Goal: Navigation & Orientation: Understand site structure

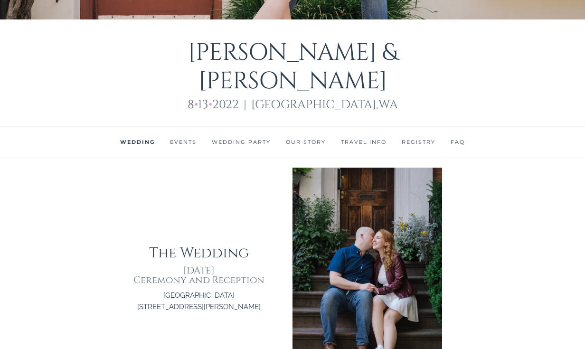
scroll to position [312, 0]
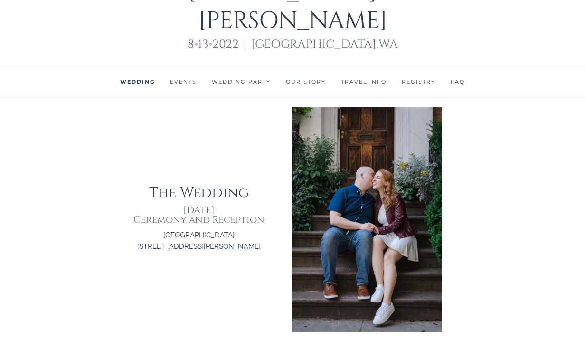
click at [183, 78] on link "Events" at bounding box center [183, 81] width 27 height 7
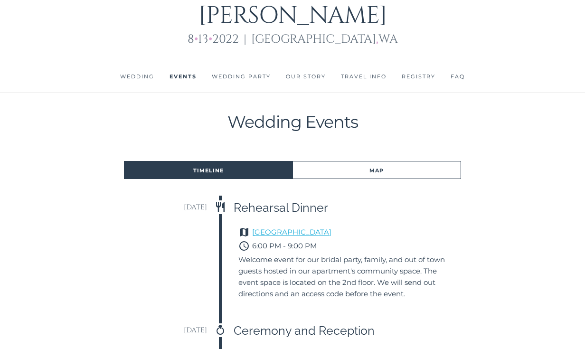
scroll to position [321, 0]
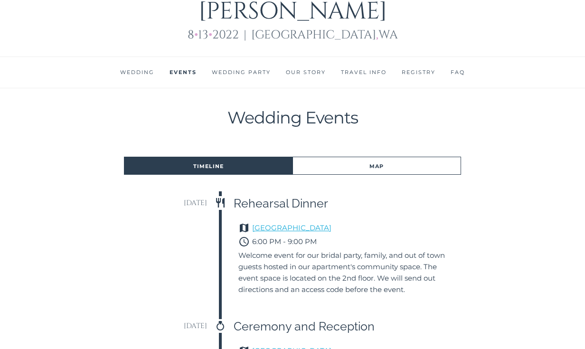
click at [255, 69] on link "Wedding Party" at bounding box center [241, 72] width 59 height 7
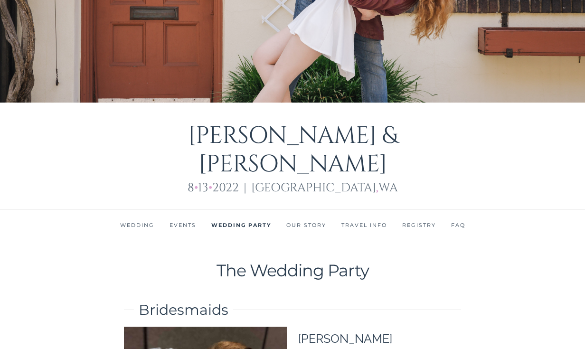
click at [309, 222] on link "Our Story" at bounding box center [307, 225] width 40 height 7
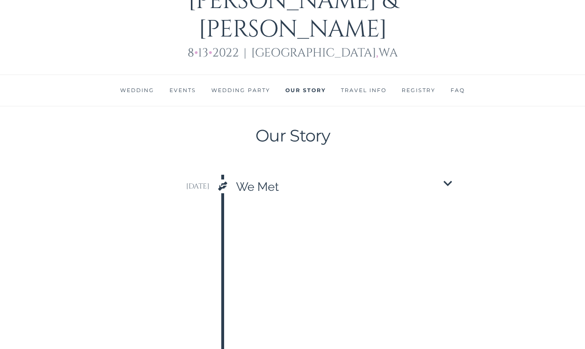
scroll to position [330, 0]
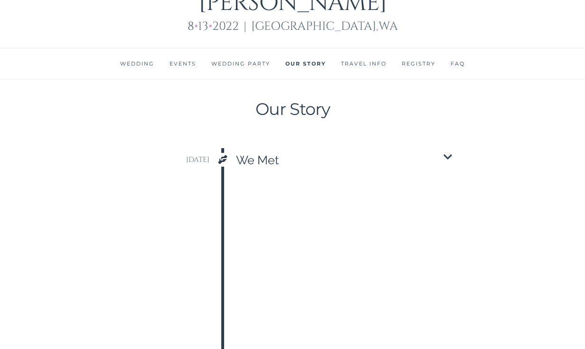
click at [353, 48] on li "Travel Info" at bounding box center [364, 63] width 61 height 31
click at [353, 60] on link "Travel Info" at bounding box center [364, 63] width 46 height 7
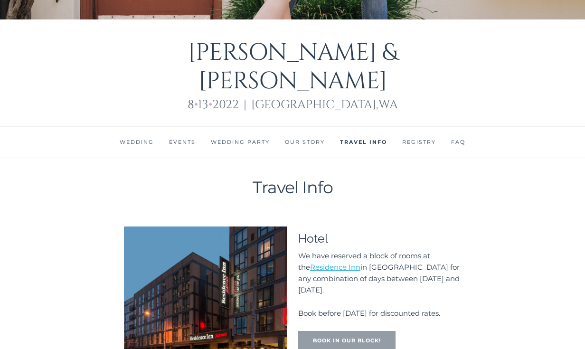
scroll to position [215, 0]
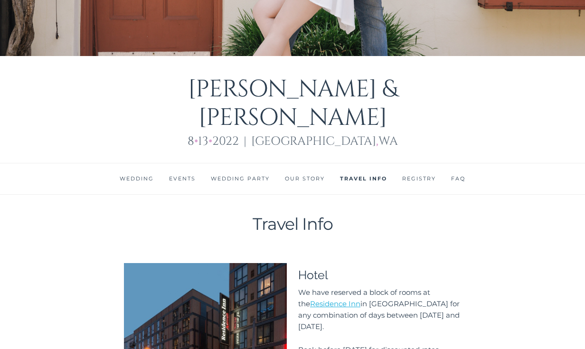
click at [420, 163] on li "Registry" at bounding box center [419, 178] width 49 height 31
click at [420, 175] on link "Registry" at bounding box center [419, 178] width 34 height 7
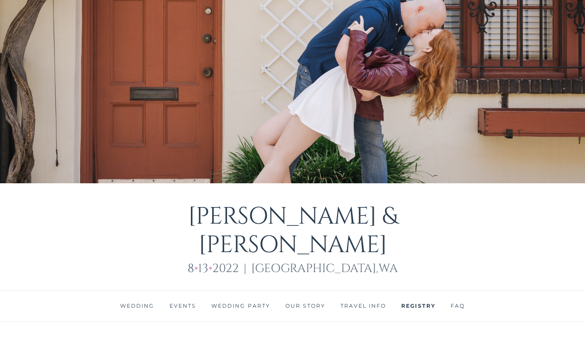
click at [453, 303] on link "FAQ" at bounding box center [458, 306] width 14 height 7
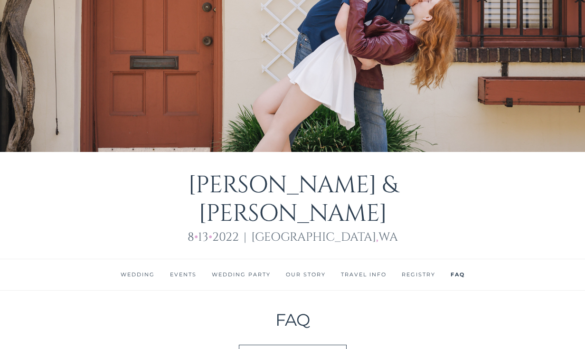
scroll to position [123, 0]
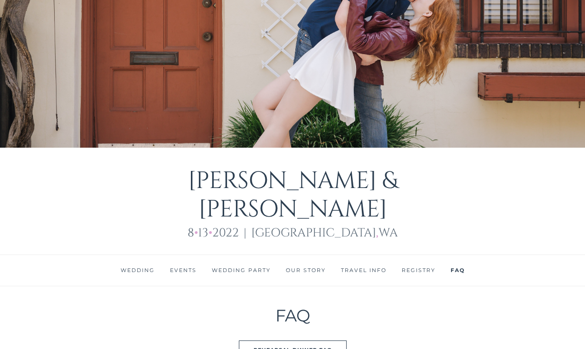
click at [246, 267] on link "Wedding Party" at bounding box center [241, 270] width 59 height 7
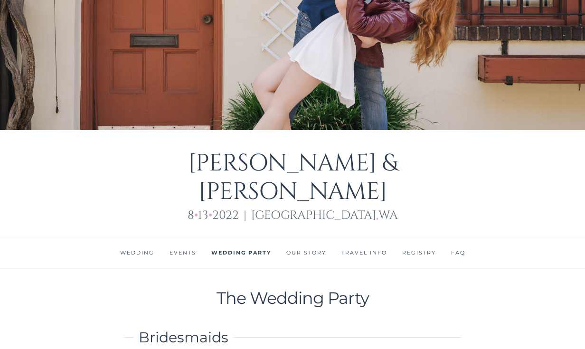
click at [303, 249] on link "Our Story" at bounding box center [307, 252] width 40 height 7
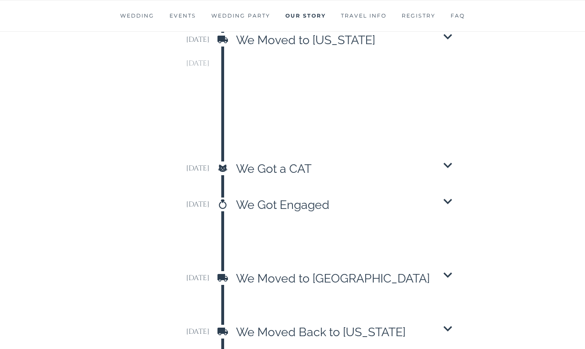
scroll to position [1324, 0]
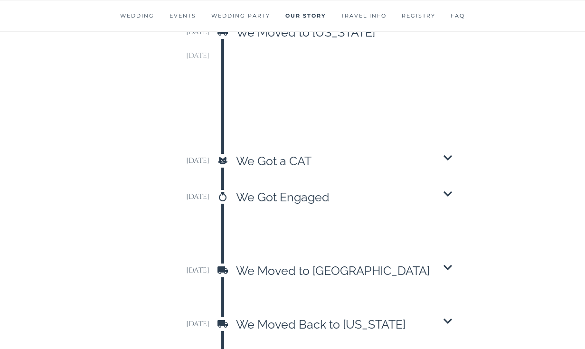
click at [307, 188] on p "We Got Engaged" at bounding box center [337, 197] width 203 height 19
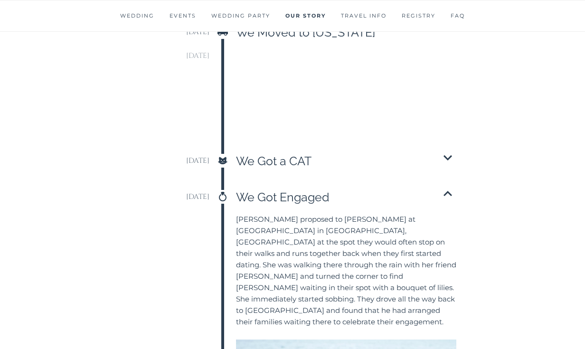
click at [296, 152] on p "We Got a CAT" at bounding box center [337, 161] width 203 height 19
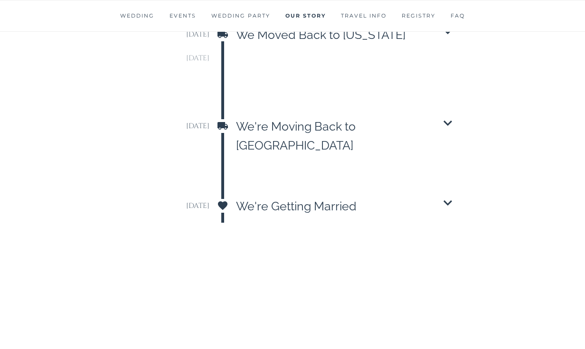
scroll to position [2274, 0]
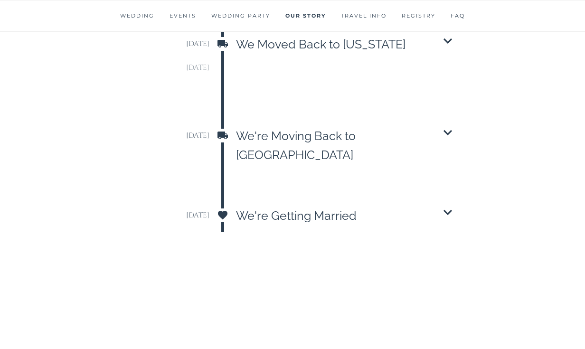
click at [302, 206] on p "We're Getting Married" at bounding box center [337, 215] width 203 height 19
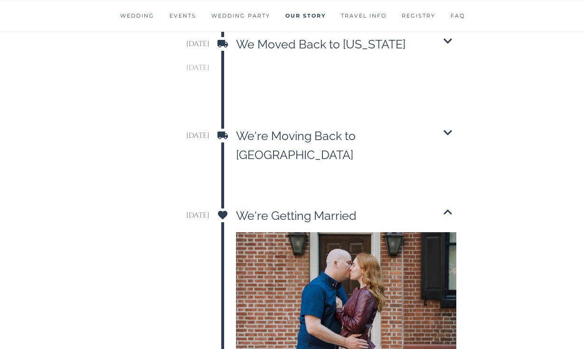
click at [301, 126] on p "We're Moving Back to [GEOGRAPHIC_DATA]" at bounding box center [337, 145] width 203 height 38
